Goal: Task Accomplishment & Management: Manage account settings

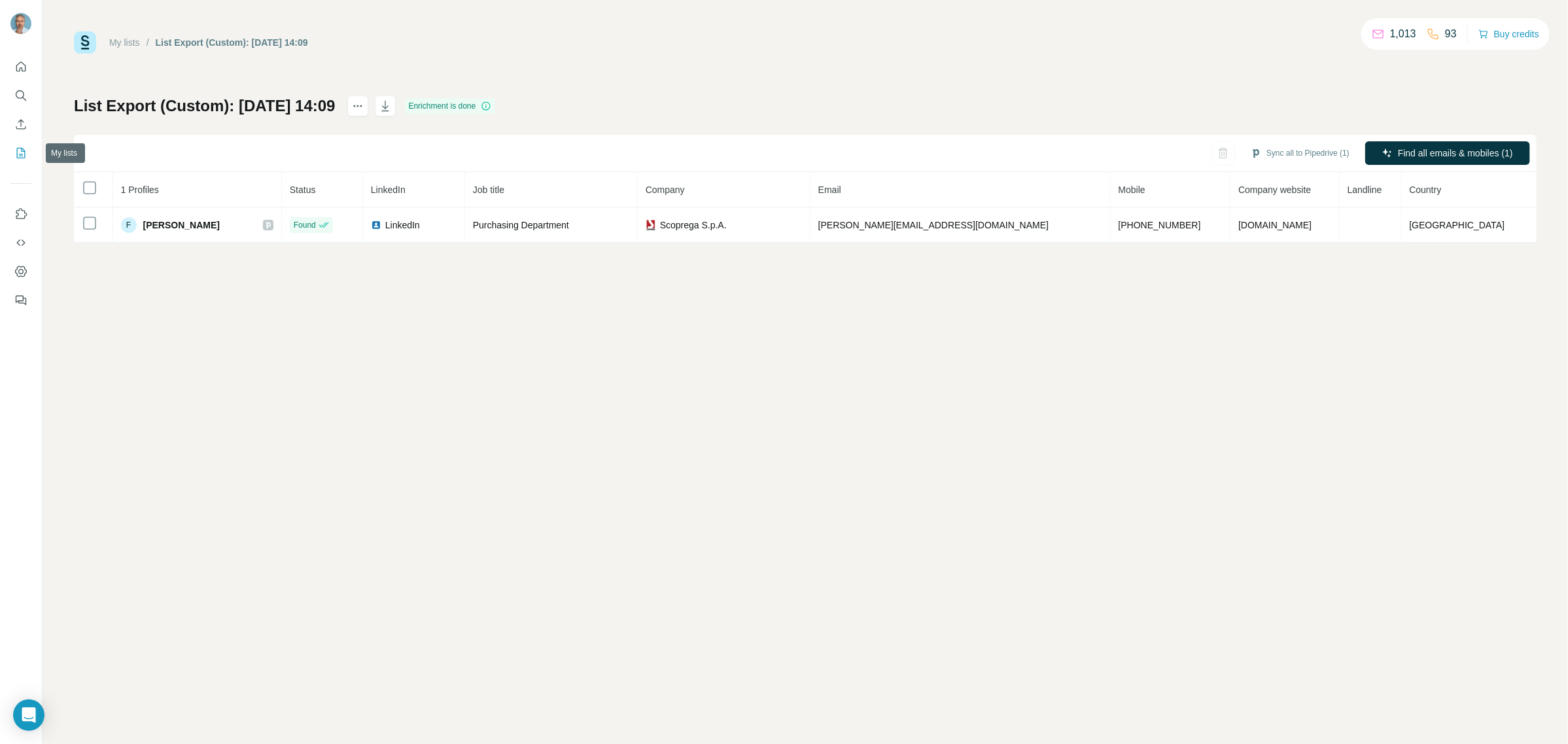
click at [19, 149] on icon "My lists" at bounding box center [21, 153] width 13 height 13
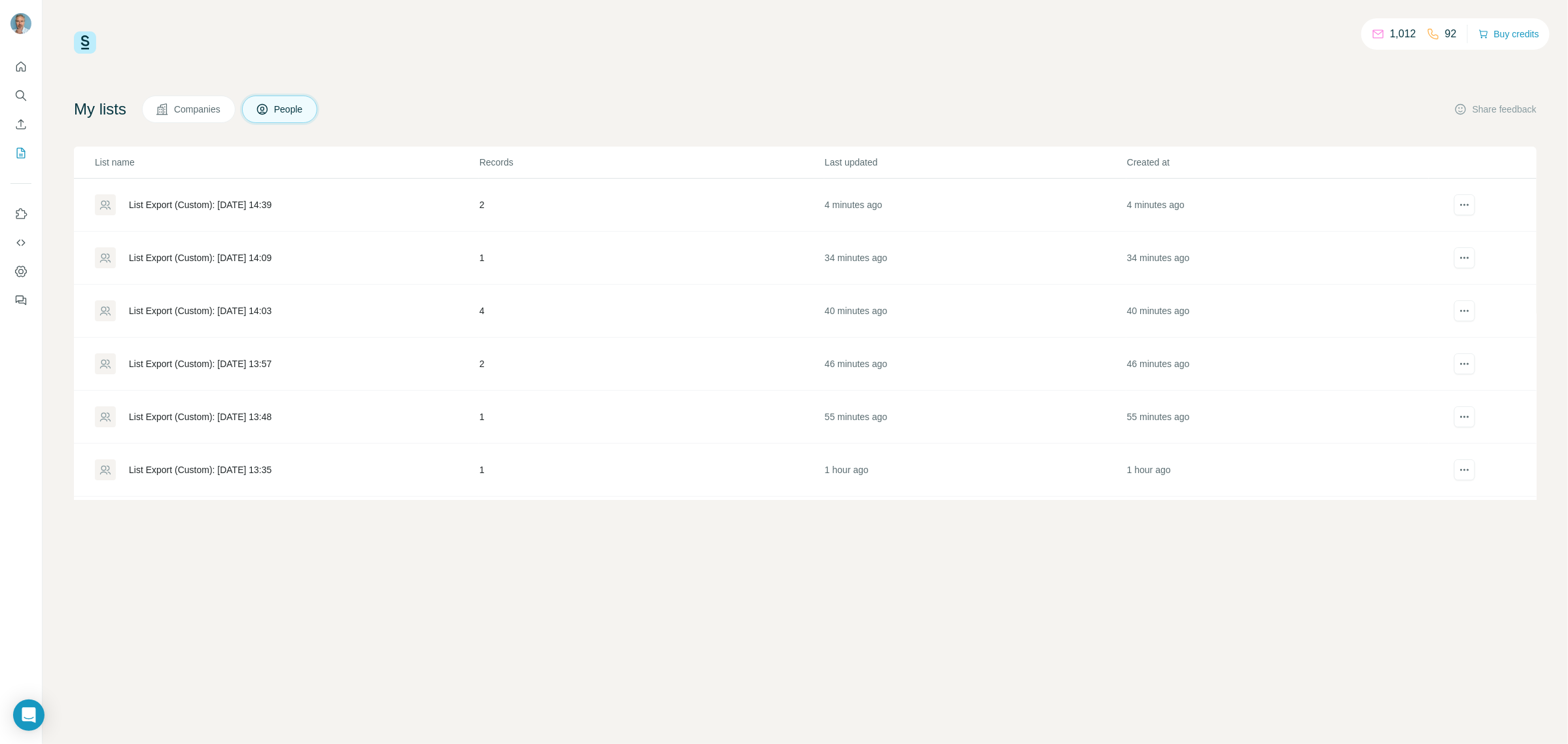
click at [207, 204] on div "List Export (Custom): [DATE] 14:39" at bounding box center [201, 205] width 143 height 13
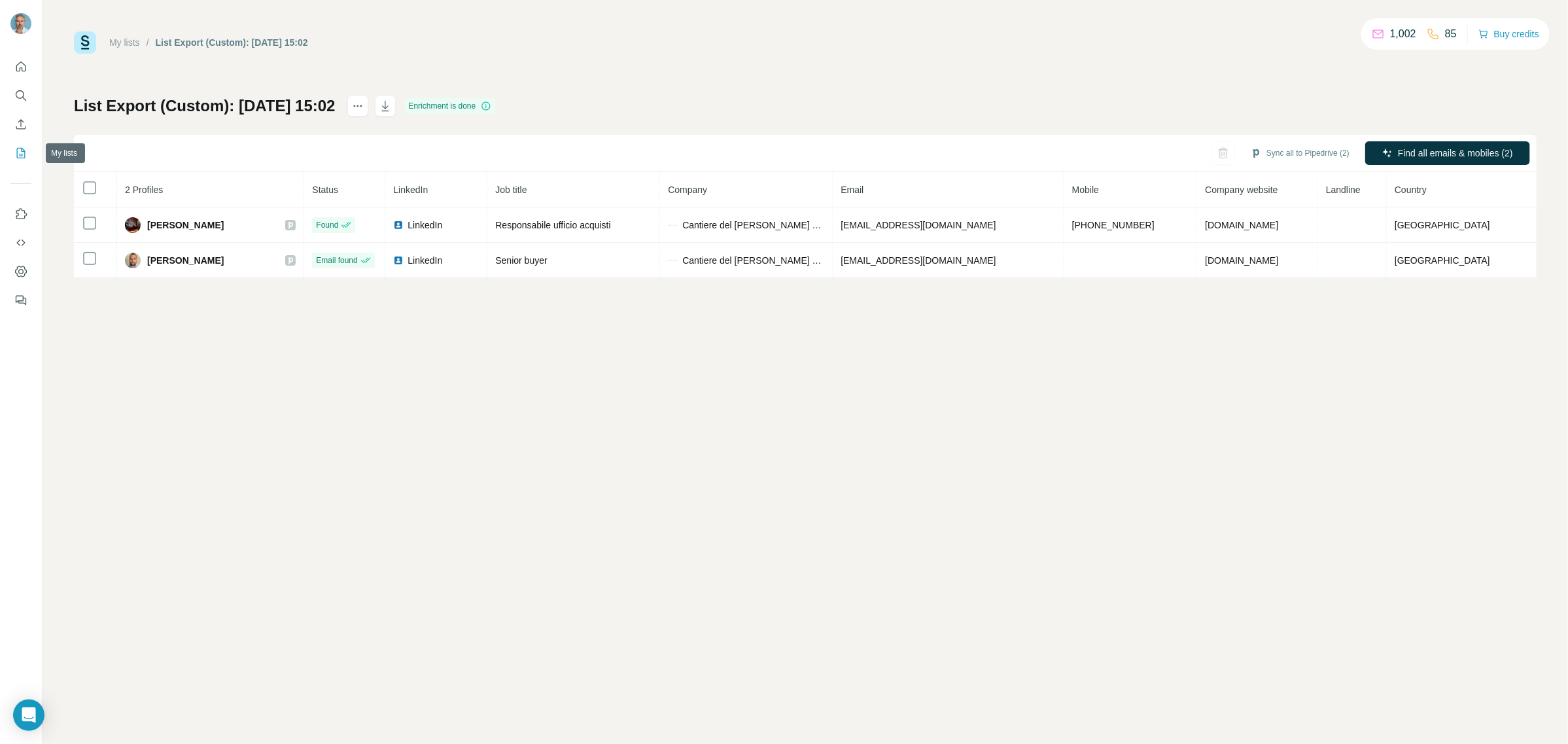
click at [24, 156] on icon "My lists" at bounding box center [21, 153] width 8 height 11
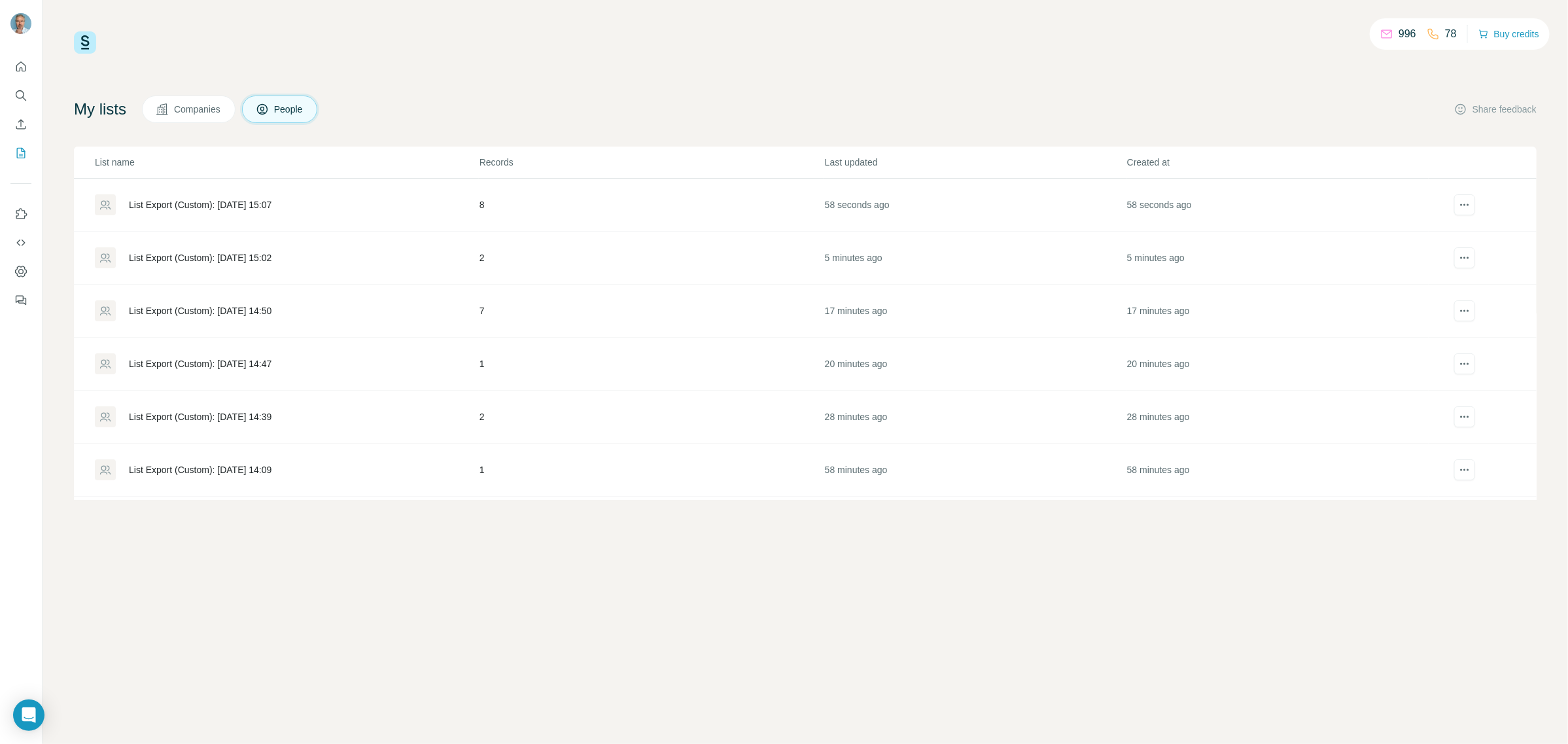
click at [234, 205] on div "List Export (Custom): [DATE] 15:07" at bounding box center [201, 205] width 143 height 13
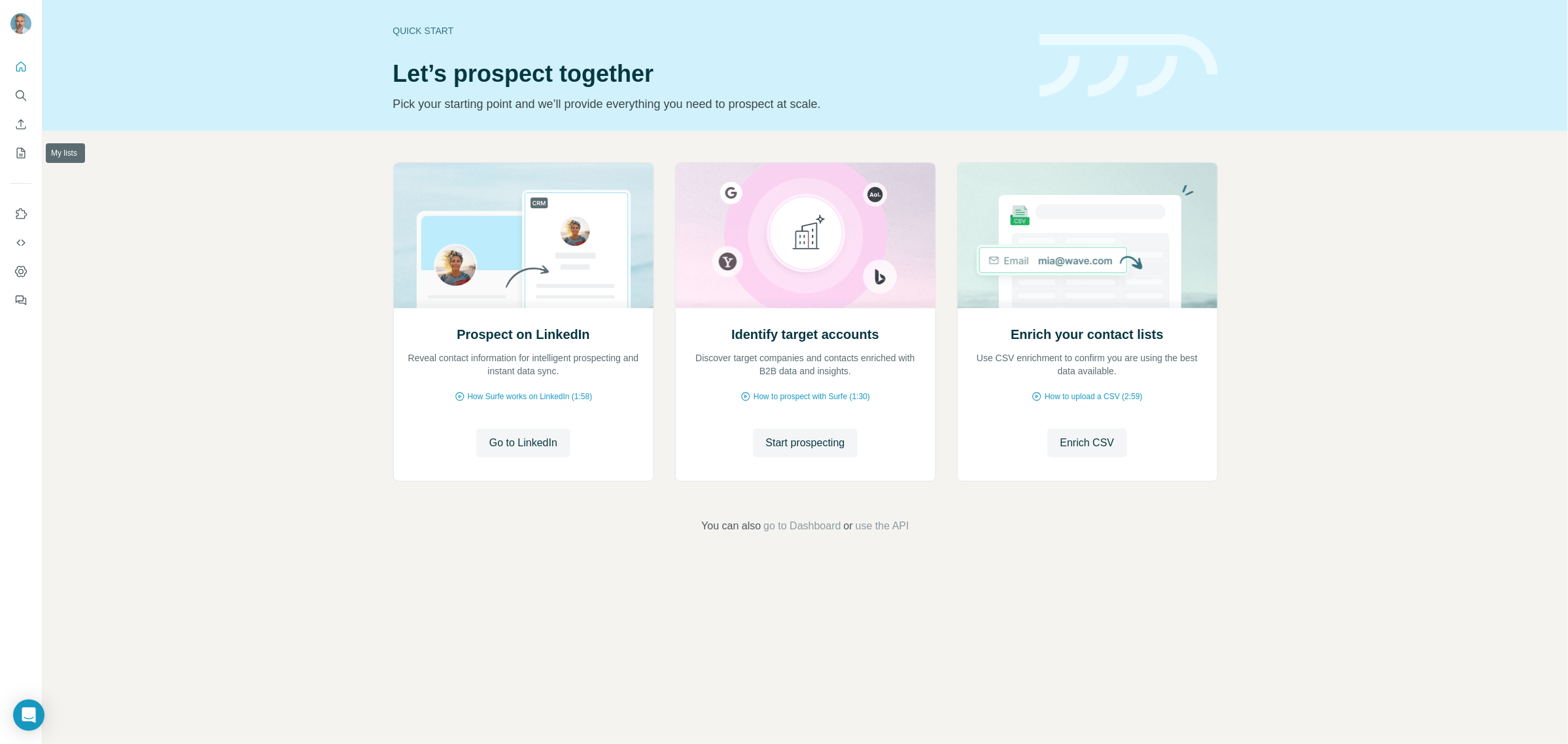
click at [32, 155] on div at bounding box center [21, 180] width 42 height 265
click at [16, 153] on icon "My lists" at bounding box center [21, 153] width 13 height 13
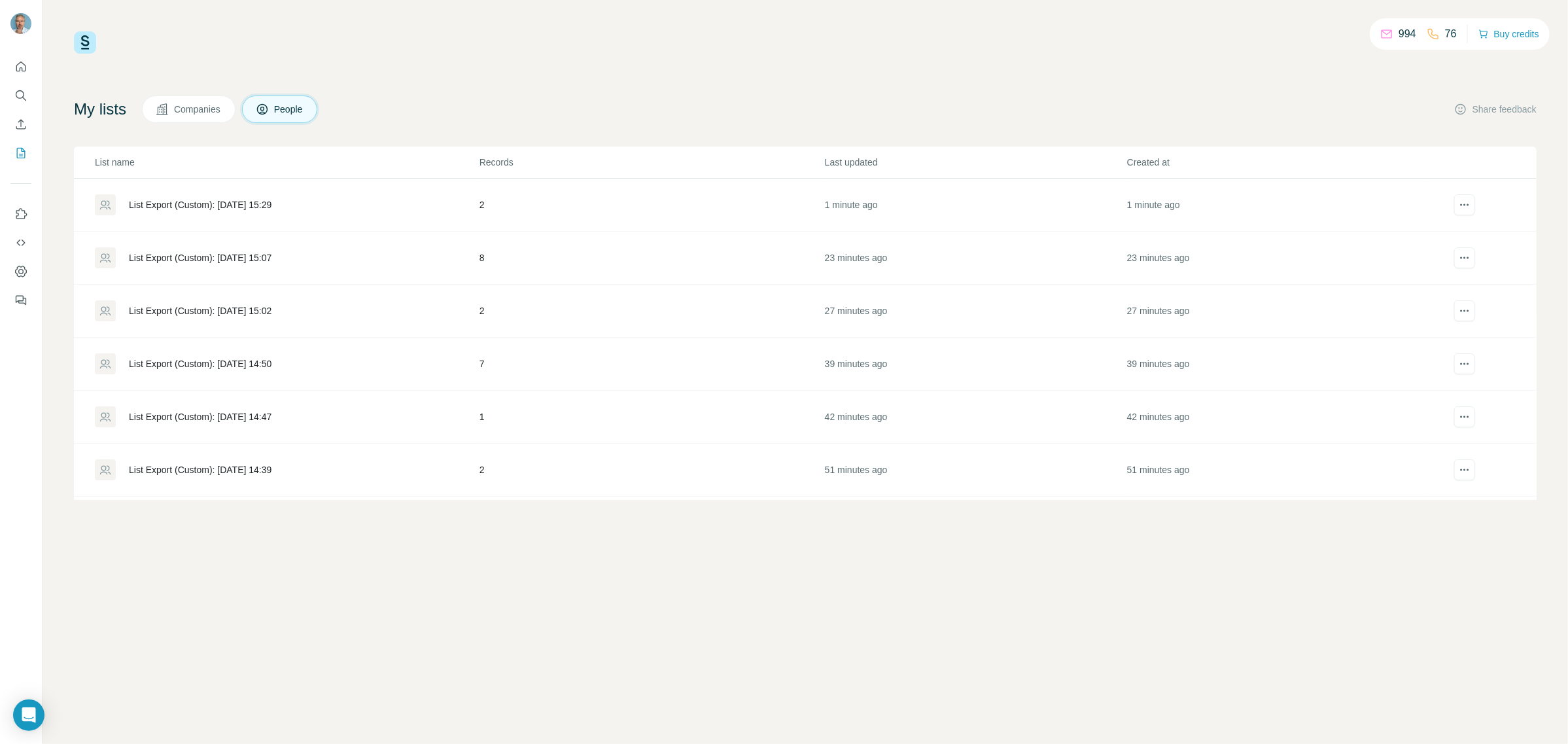
click at [248, 207] on div "List Export (Custom): [DATE] 15:29" at bounding box center [201, 205] width 143 height 13
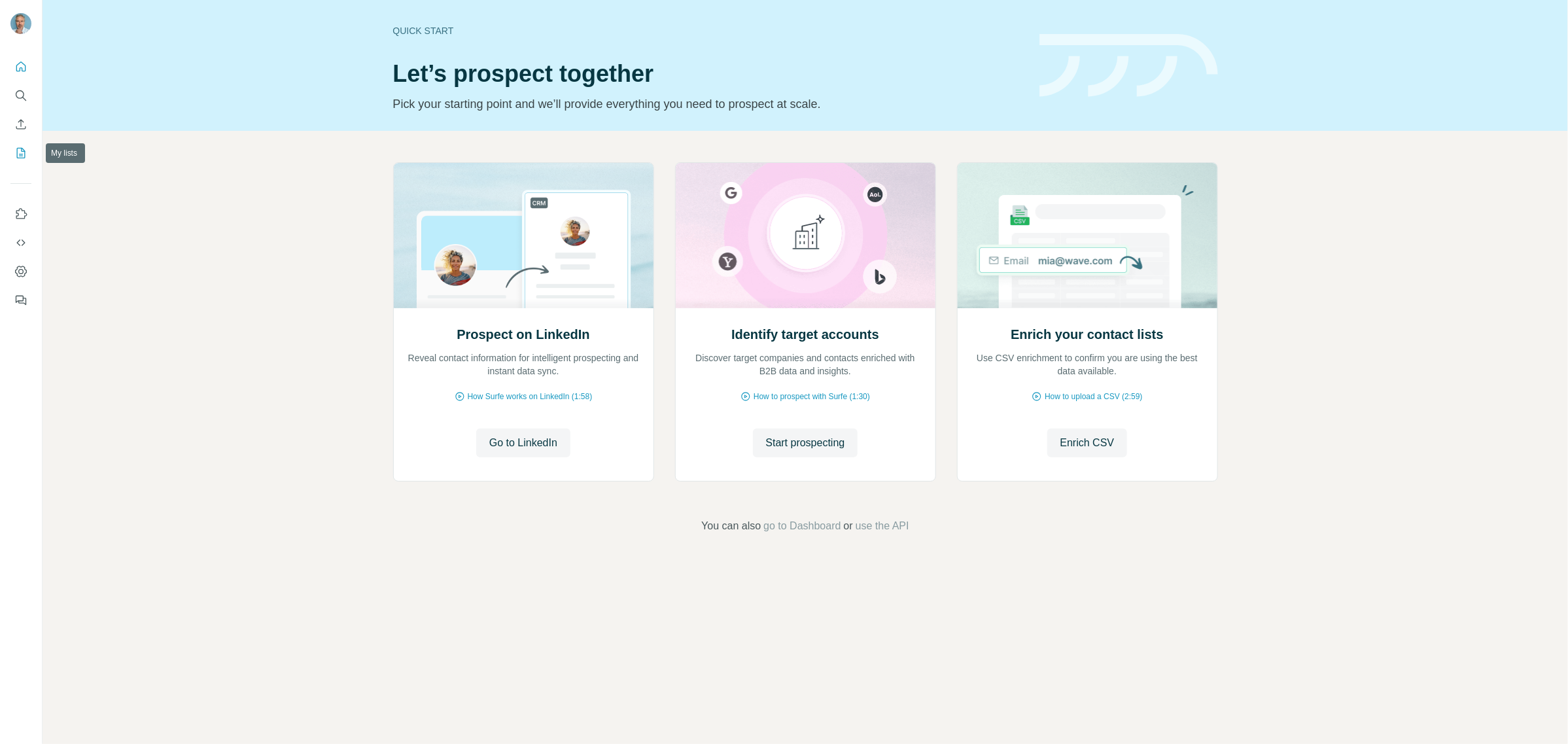
click at [19, 156] on icon "My lists" at bounding box center [21, 153] width 13 height 13
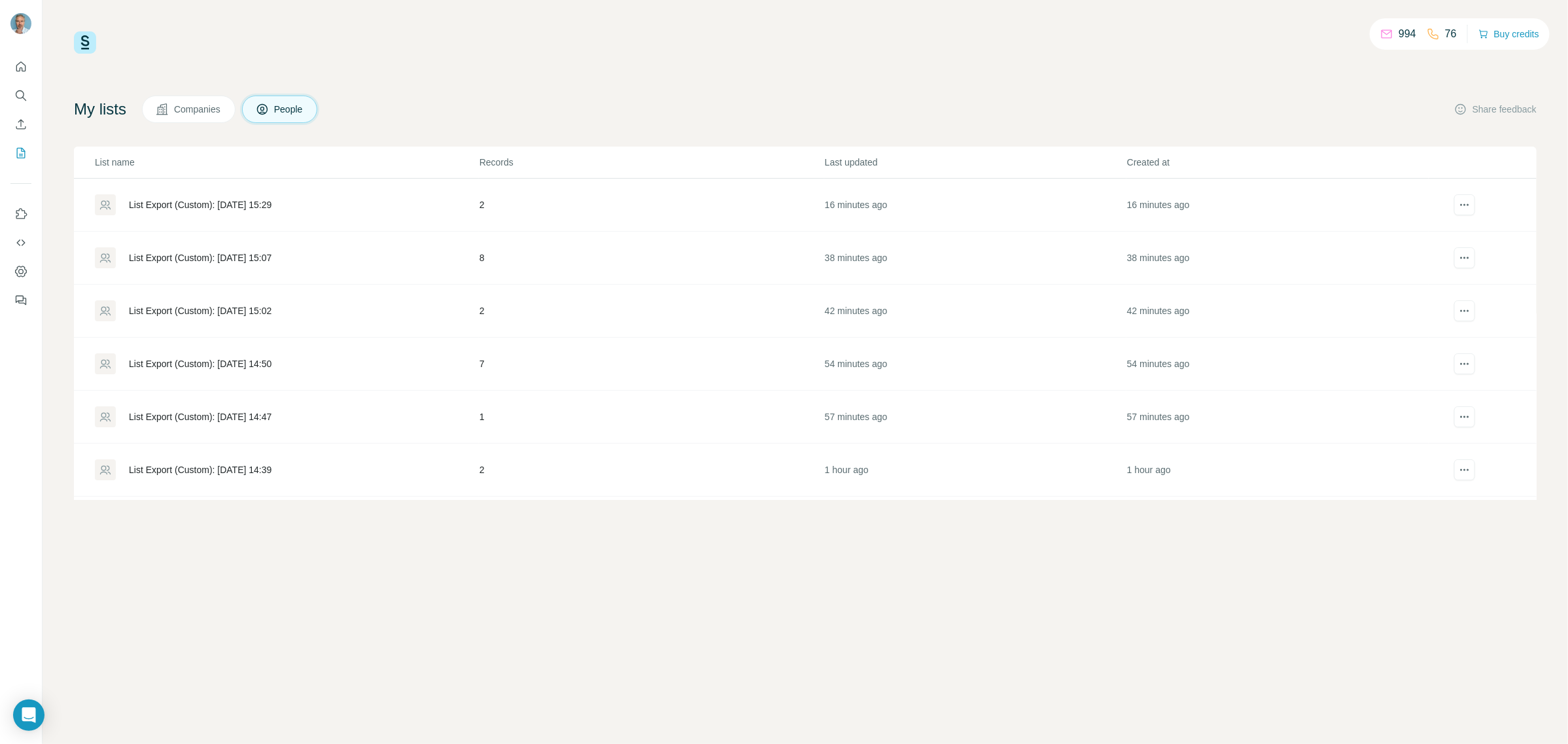
click at [160, 201] on div "List Export (Custom): [DATE] 15:29" at bounding box center [201, 205] width 143 height 13
